Goal: Check status: Check status

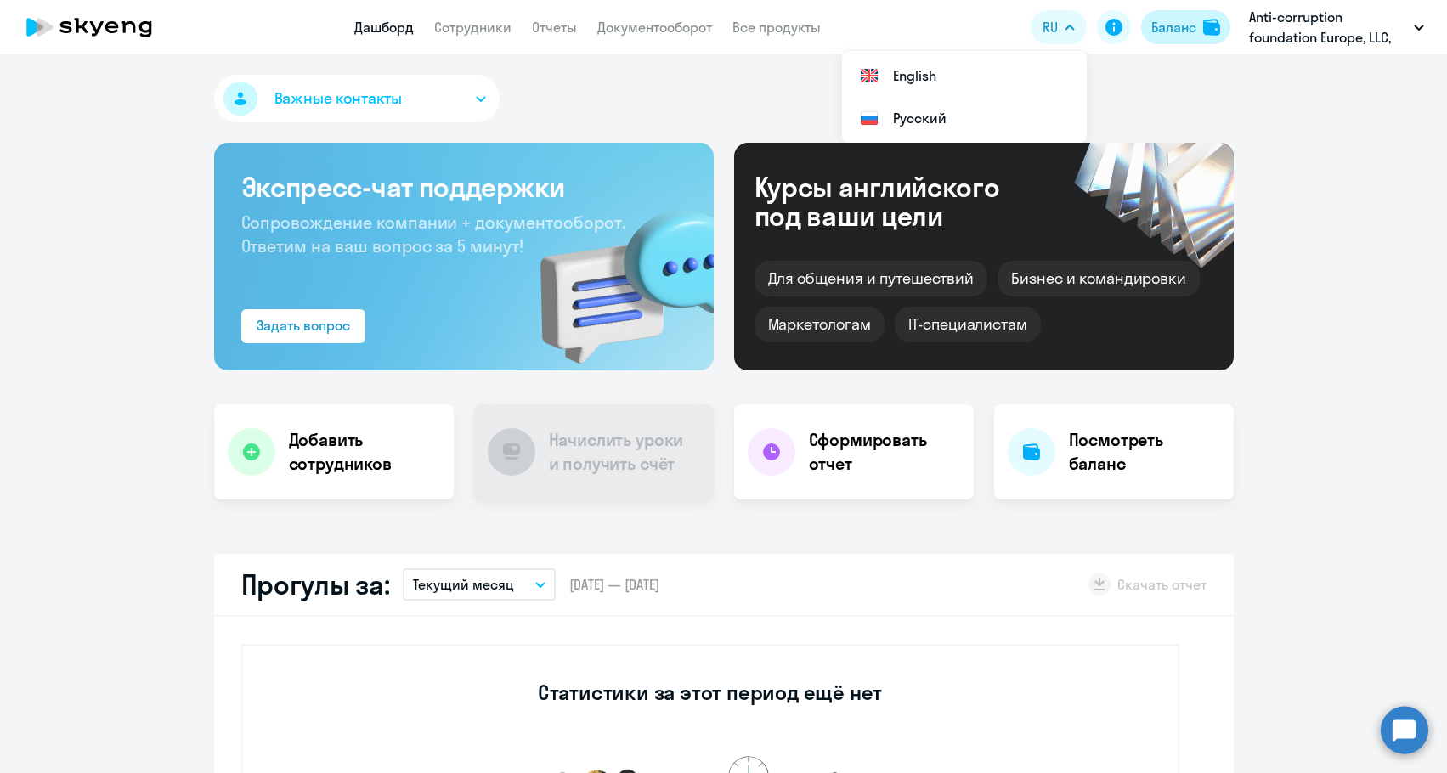
click at [1155, 25] on div "Баланс" at bounding box center [1173, 27] width 45 height 20
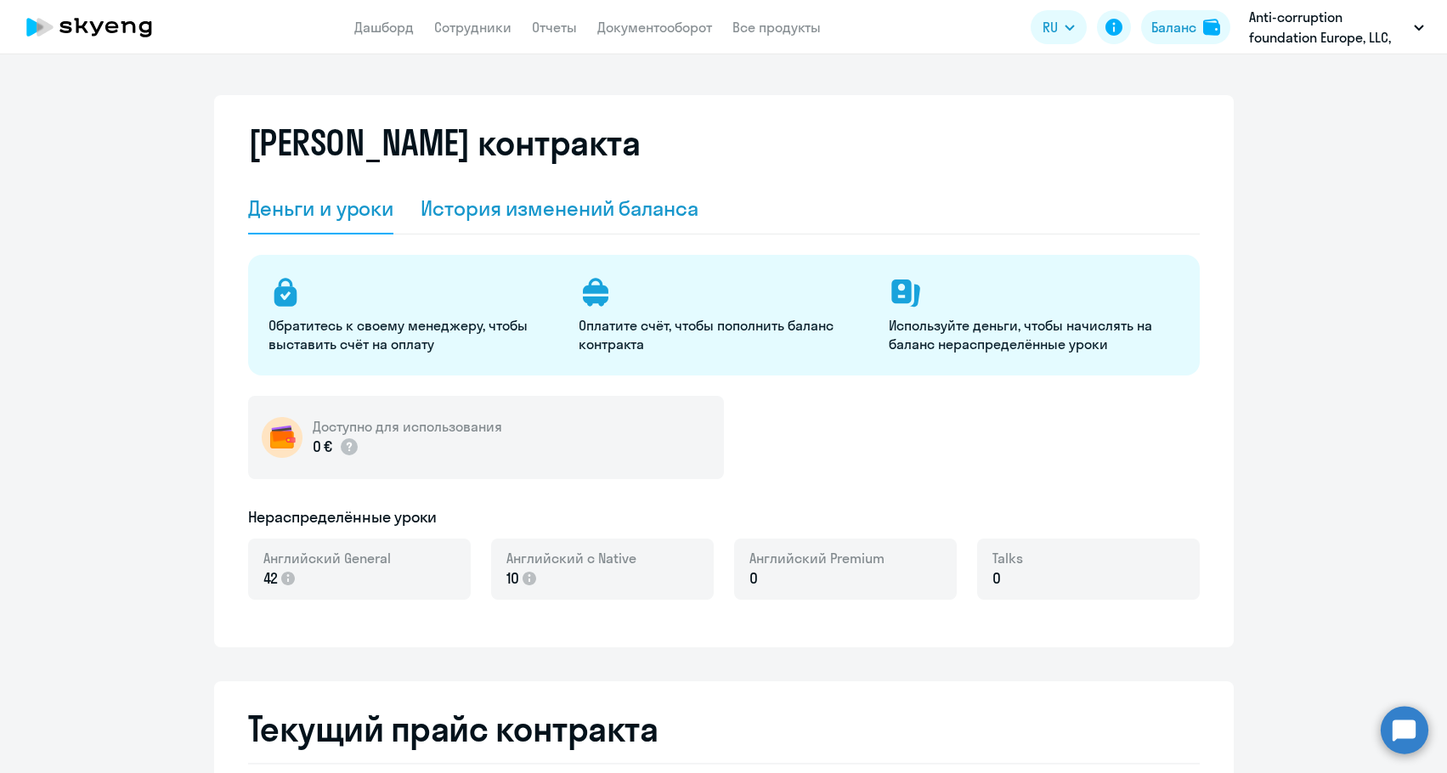
select select "english_adult_not_native_speaker"
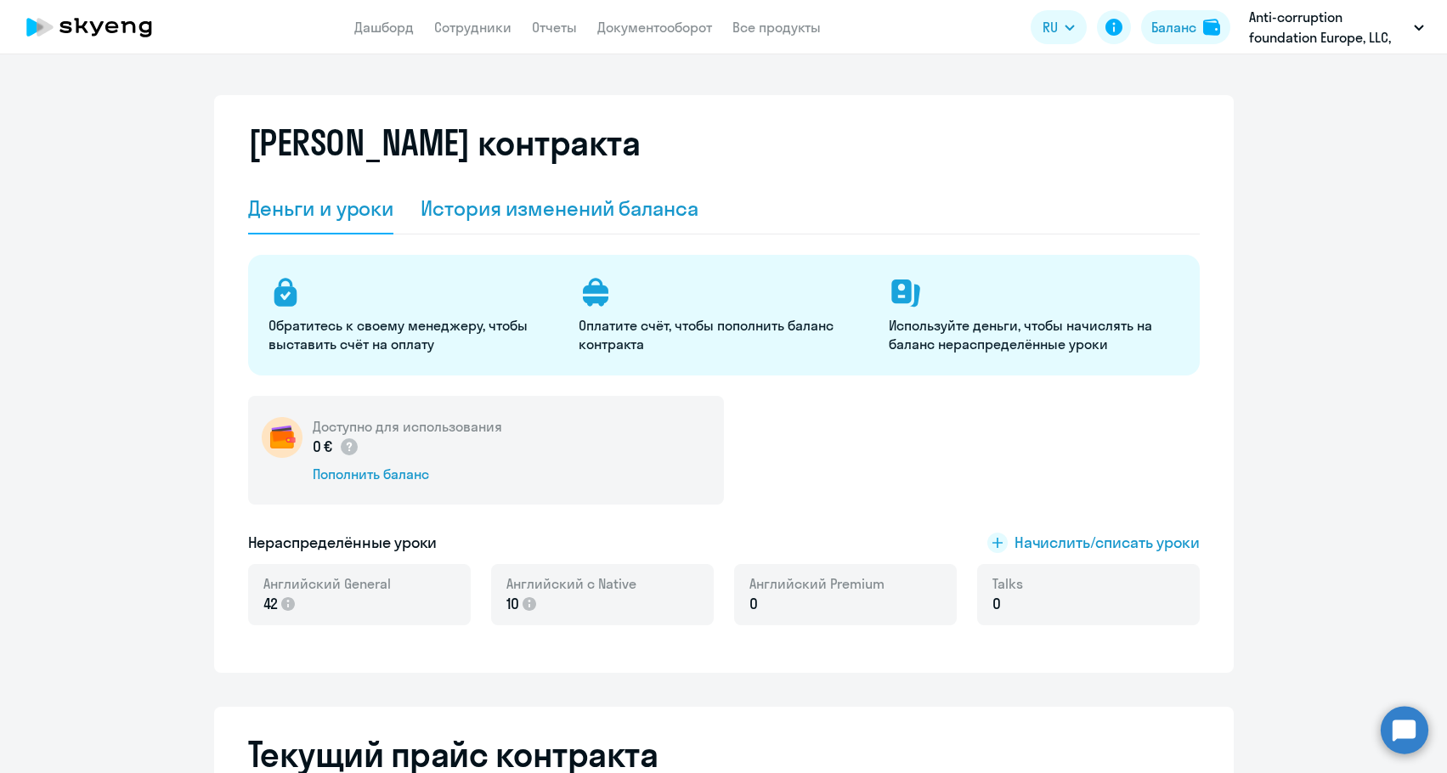
click at [519, 198] on div "История изменений баланса" at bounding box center [560, 208] width 278 height 27
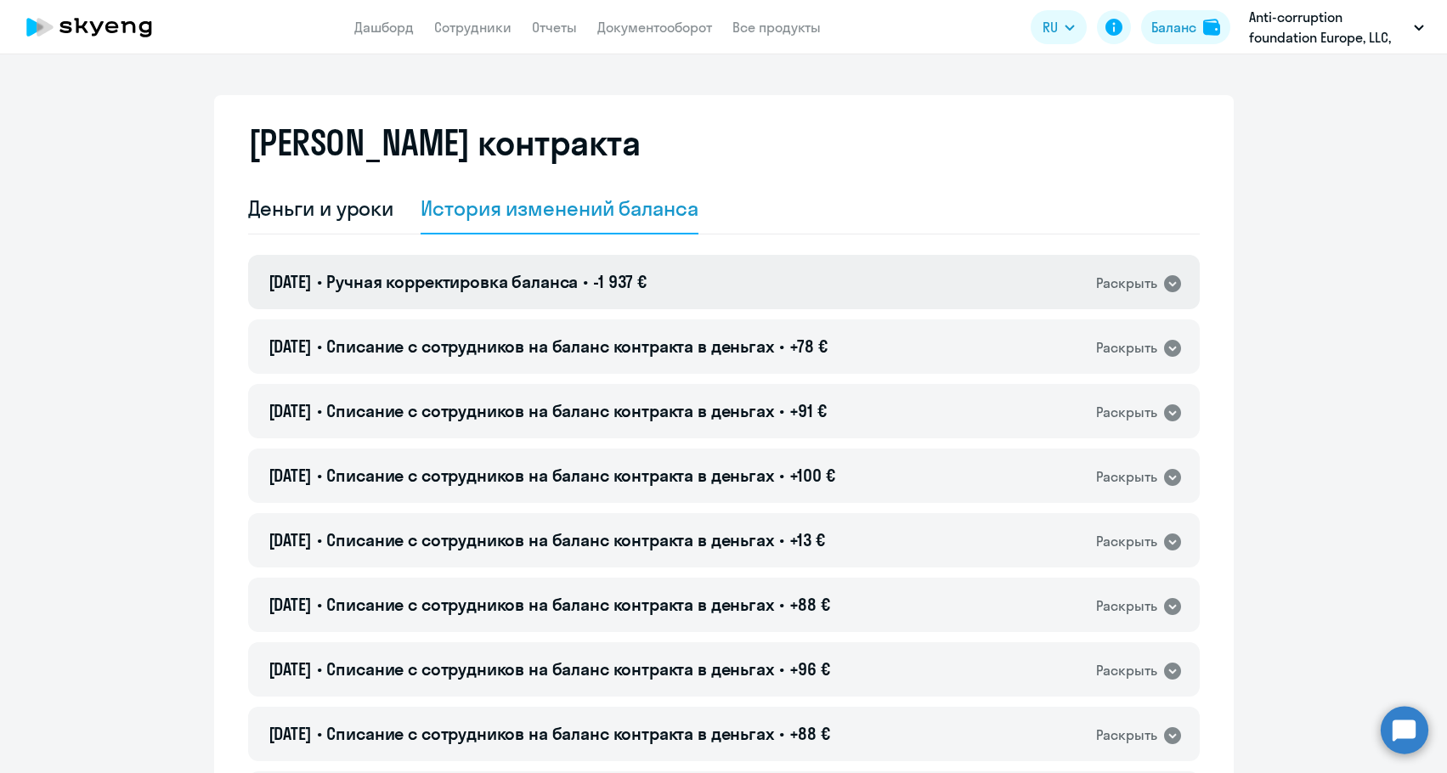
click at [511, 257] on div "[DATE] • Ручная корректировка баланса • -1 937 € Раскрыть" at bounding box center [724, 282] width 952 height 54
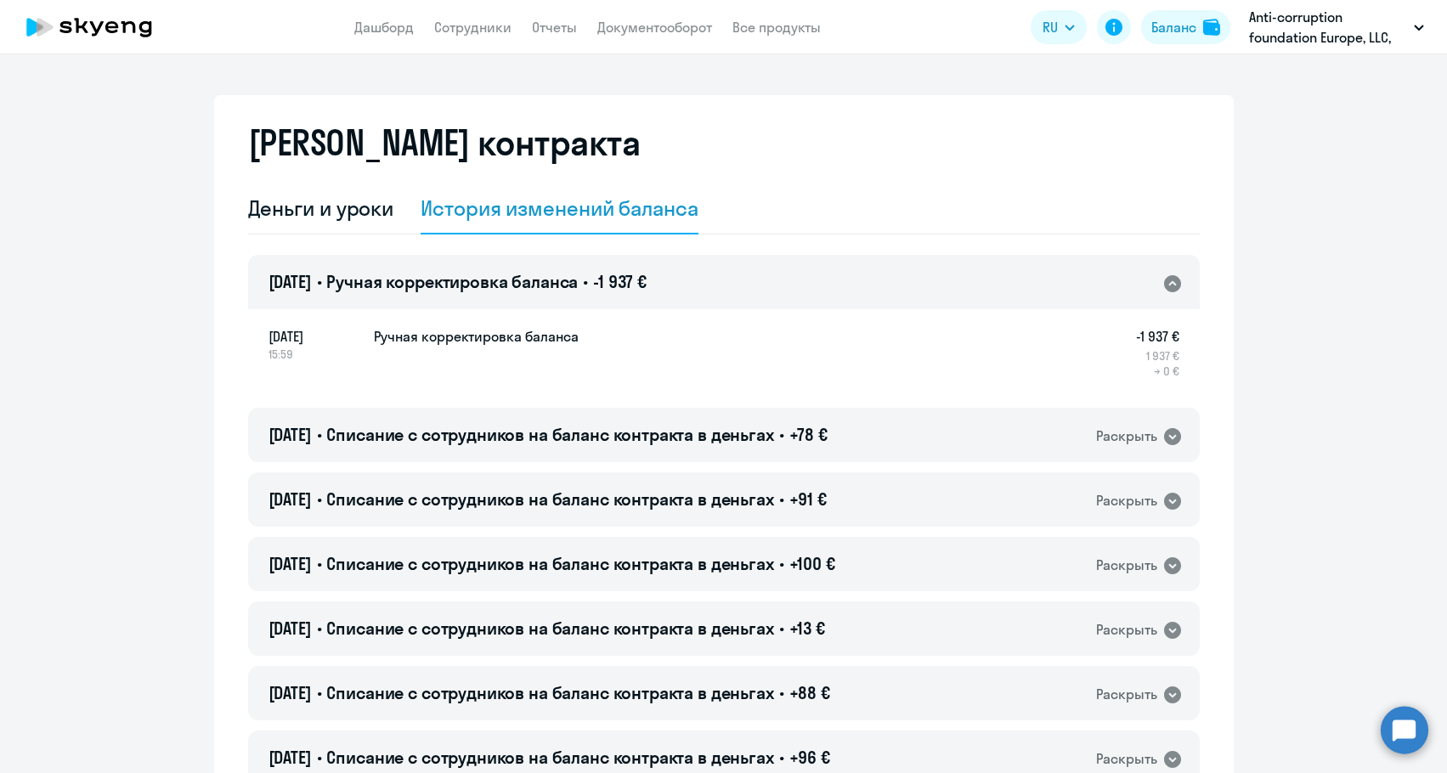
click at [511, 257] on div "[DATE] • Ручная корректировка баланса • -1 937 € Раскрыть" at bounding box center [724, 282] width 952 height 54
